Goal: Task Accomplishment & Management: Manage account settings

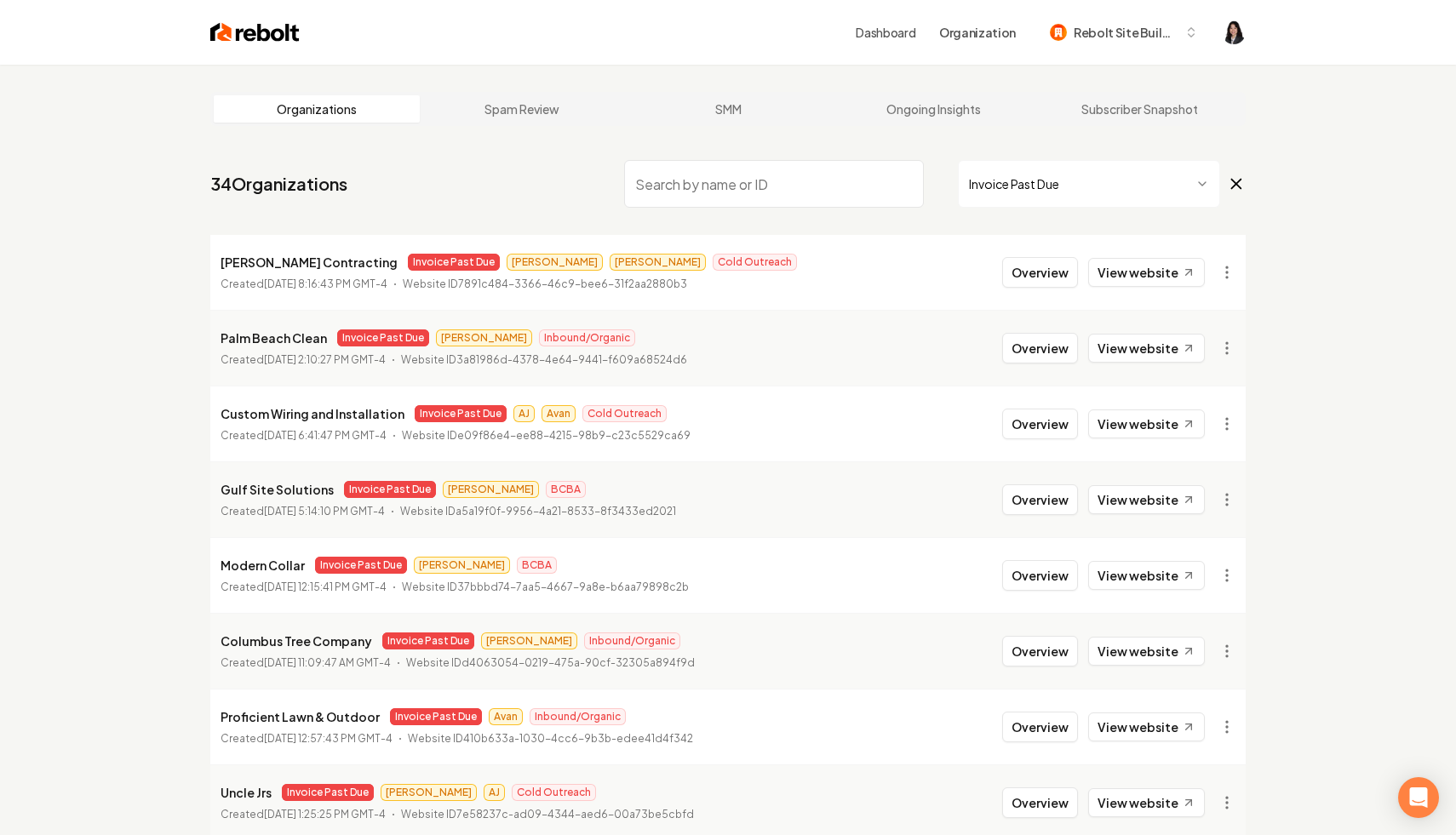
click at [717, 176] on input "search" at bounding box center [774, 184] width 299 height 47
type input "o"
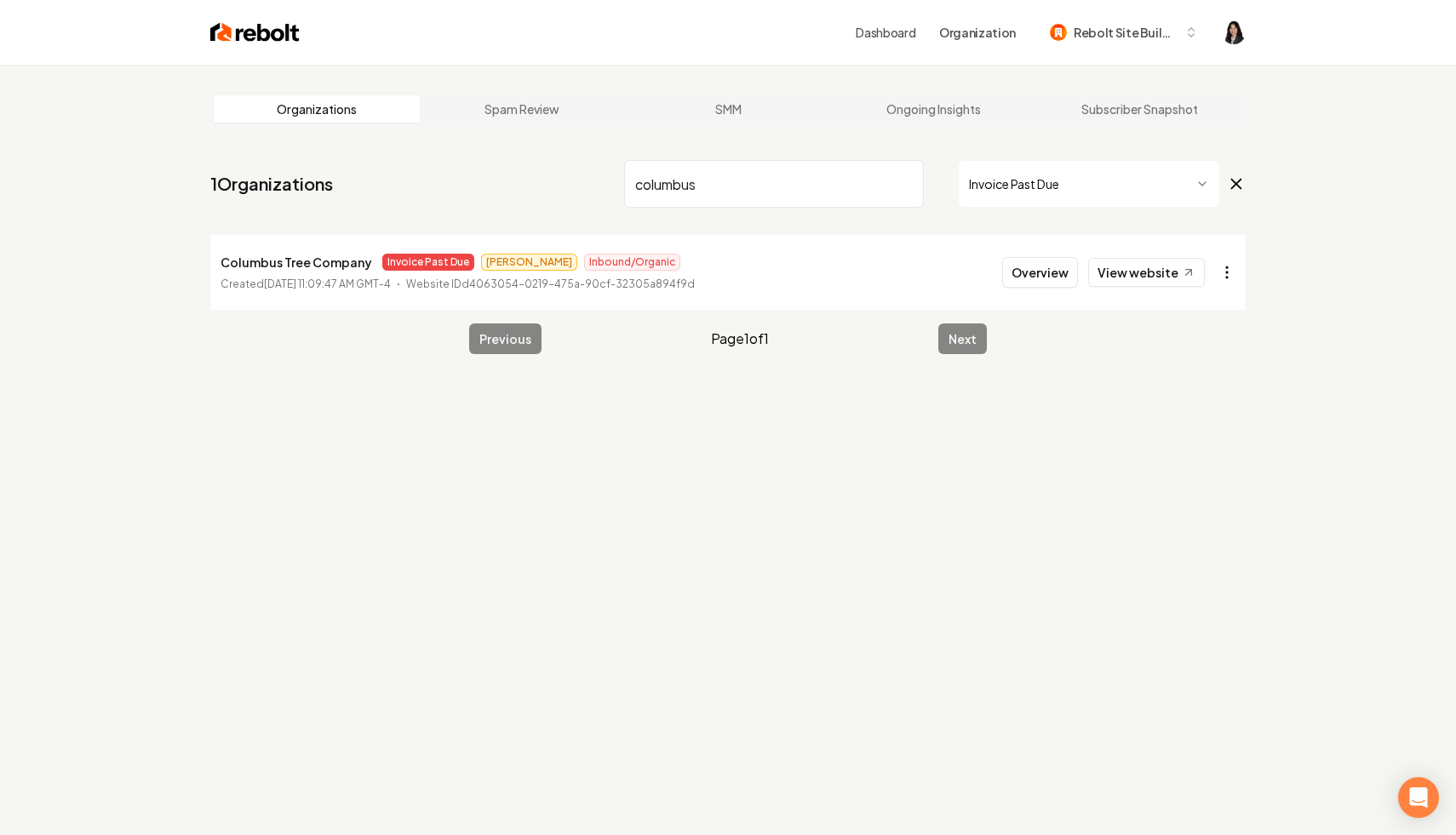
type input "columbus"
click at [1234, 277] on html "Dashboard Organization Rebolt Site Builder Organizations Spam Review SMM Ongoin…" at bounding box center [728, 418] width 1456 height 835
click at [1206, 420] on link "View in Stripe" at bounding box center [1186, 419] width 109 height 27
click at [902, 184] on input "columbus" at bounding box center [774, 184] width 299 height 47
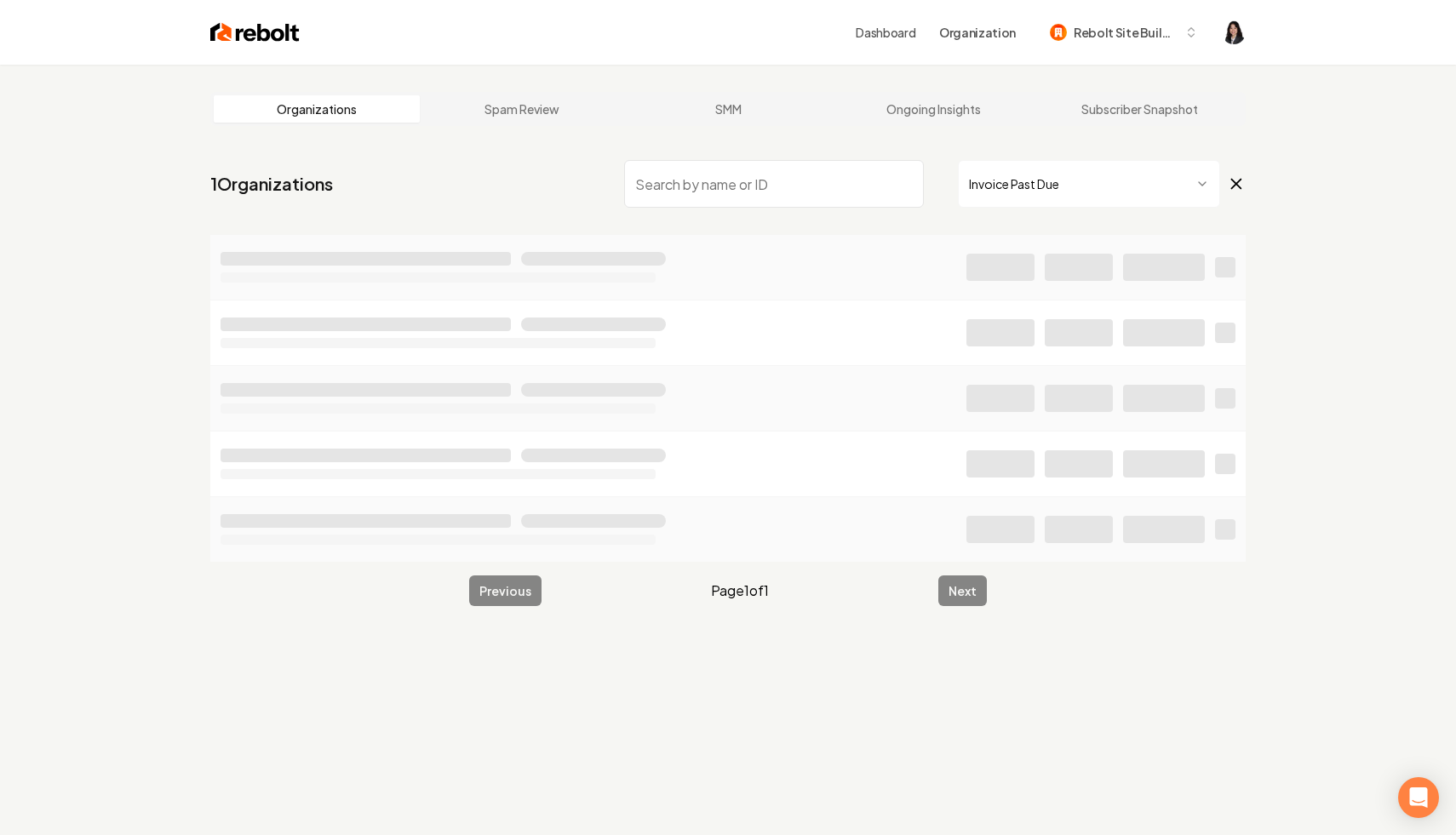
click at [1055, 194] on html "Dashboard Organization Rebolt Site Builder Organizations Spam Review SMM Ongoin…" at bounding box center [728, 418] width 1456 height 835
click at [928, 165] on html "Dashboard Organization Rebolt Site Builder Organizations Spam Review SMM Ongoin…" at bounding box center [728, 418] width 1456 height 835
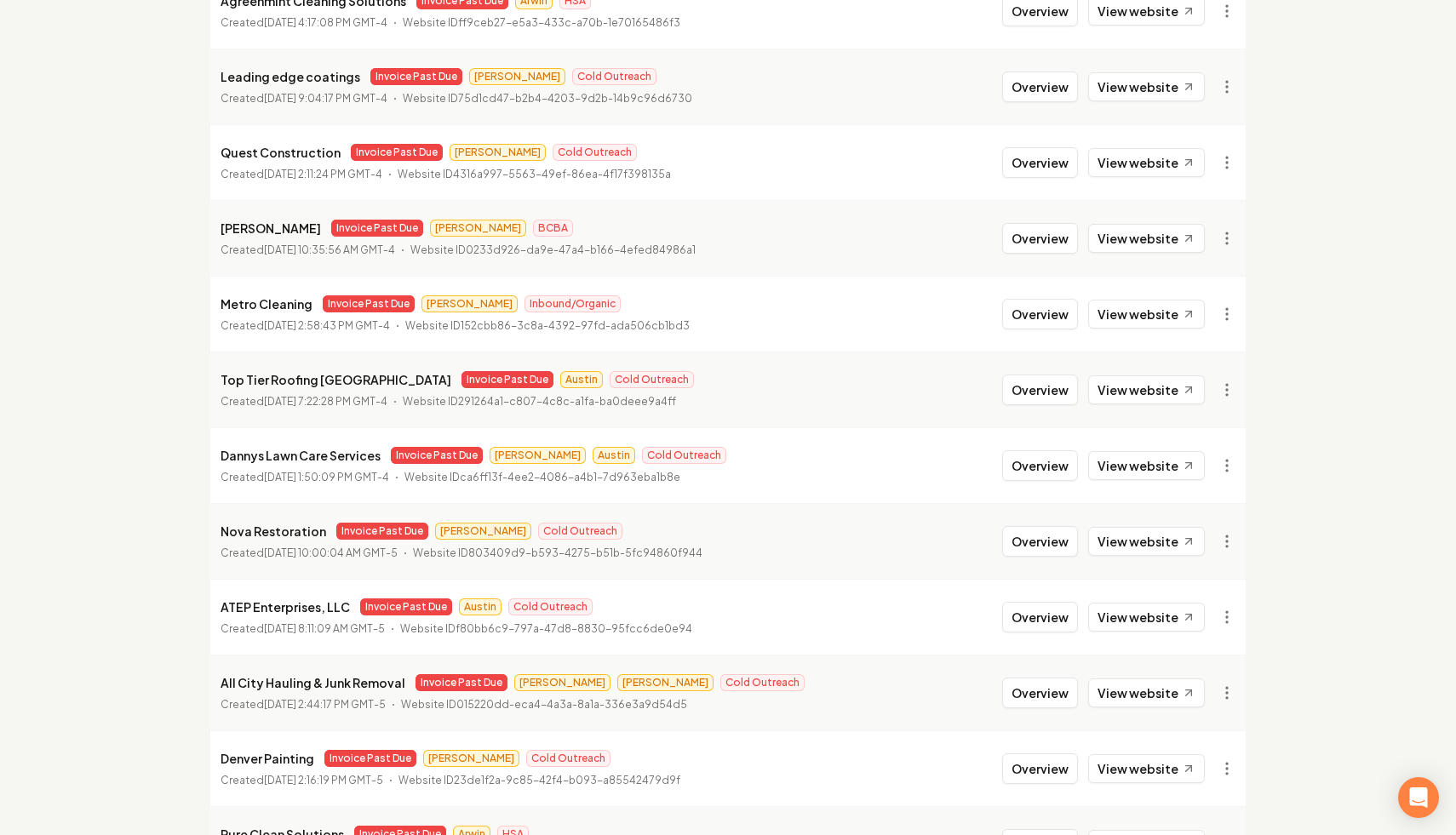
scroll to position [1744, 0]
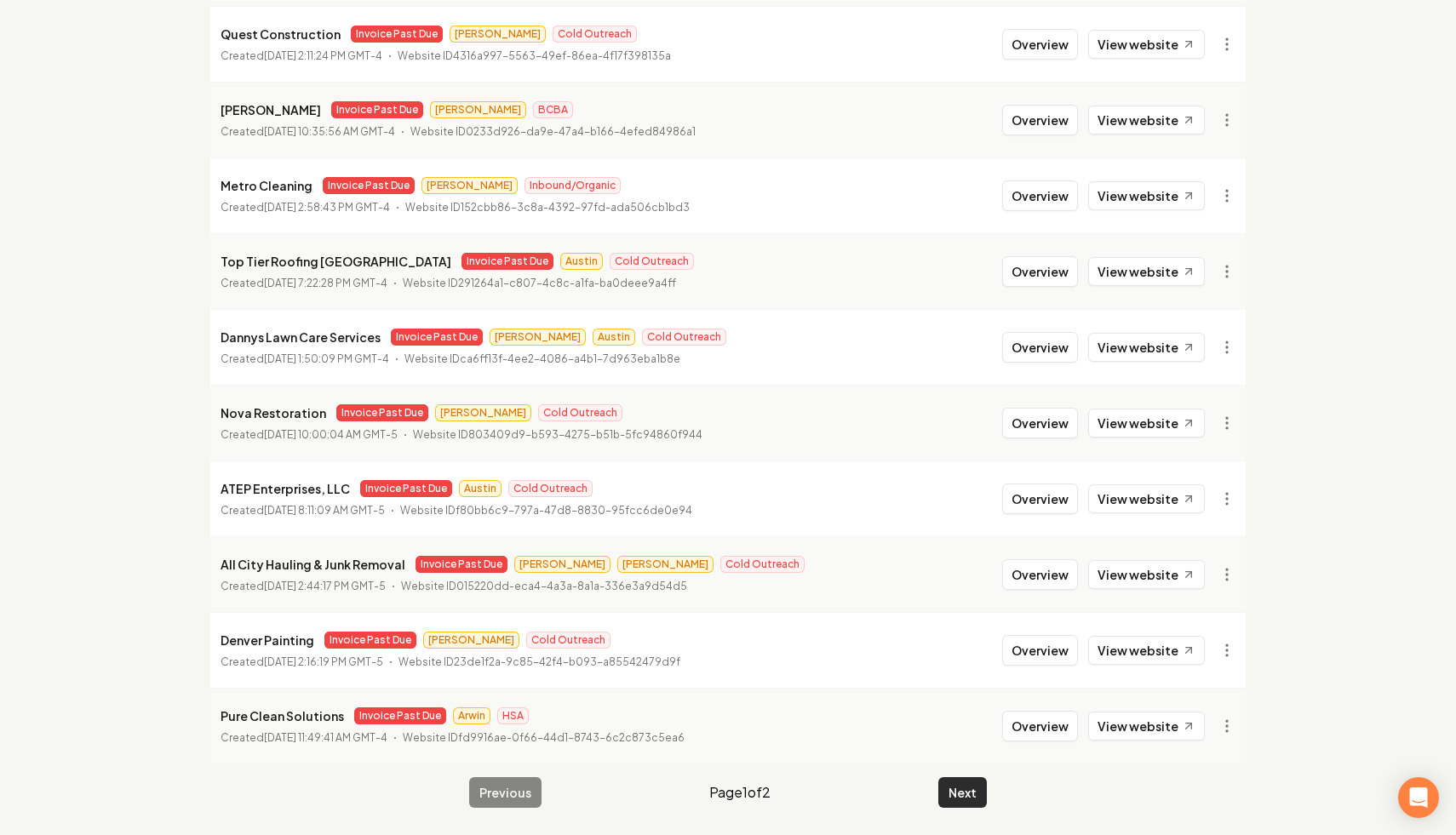
click at [967, 802] on button "Next" at bounding box center [962, 792] width 48 height 31
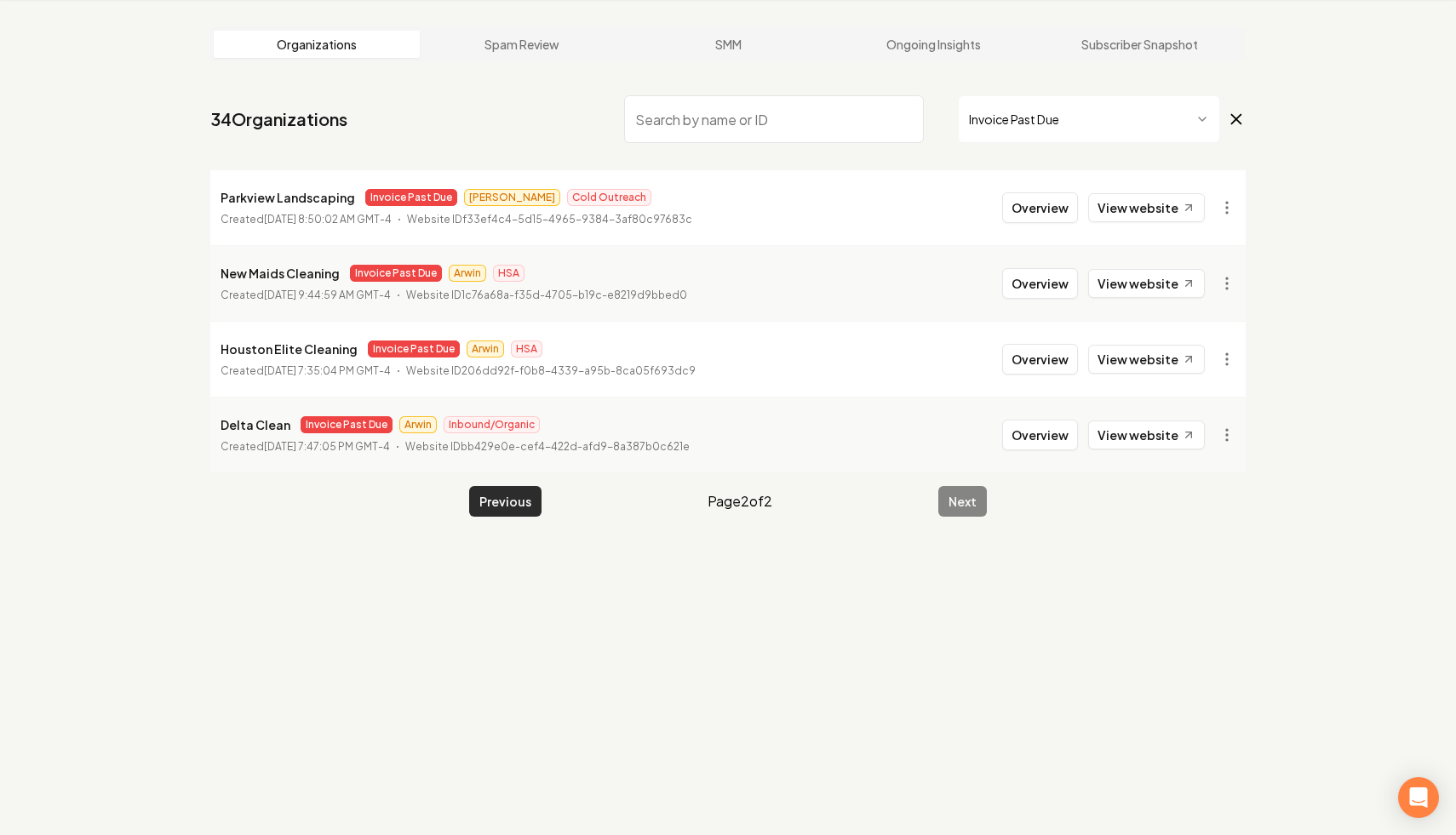
click at [505, 501] on button "Previous" at bounding box center [505, 501] width 73 height 31
